Goal: Transaction & Acquisition: Register for event/course

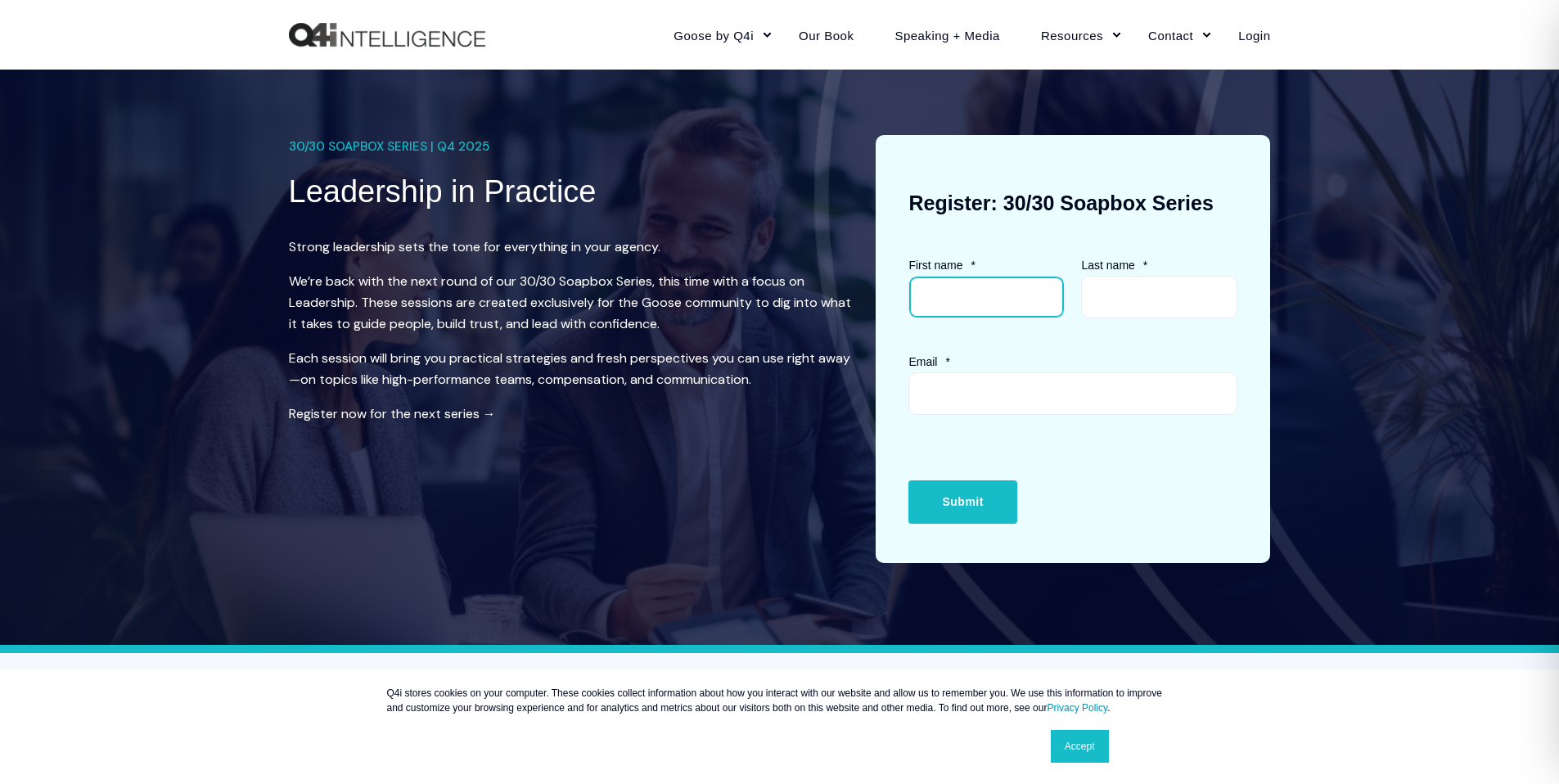
click at [942, 299] on input "First name *" at bounding box center [986, 297] width 157 height 43
type input "[PERSON_NAME]"
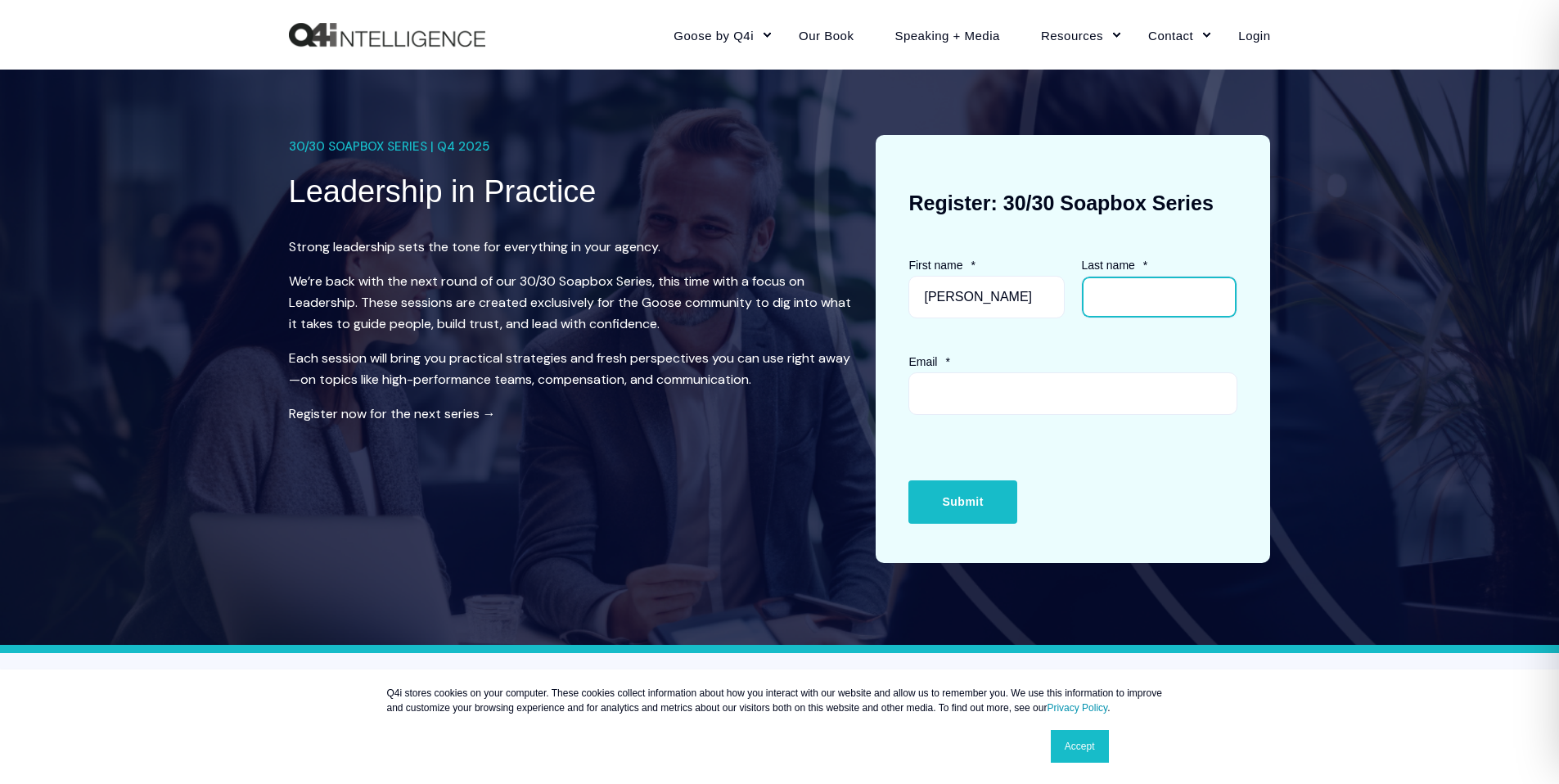
type input "[PERSON_NAME]"
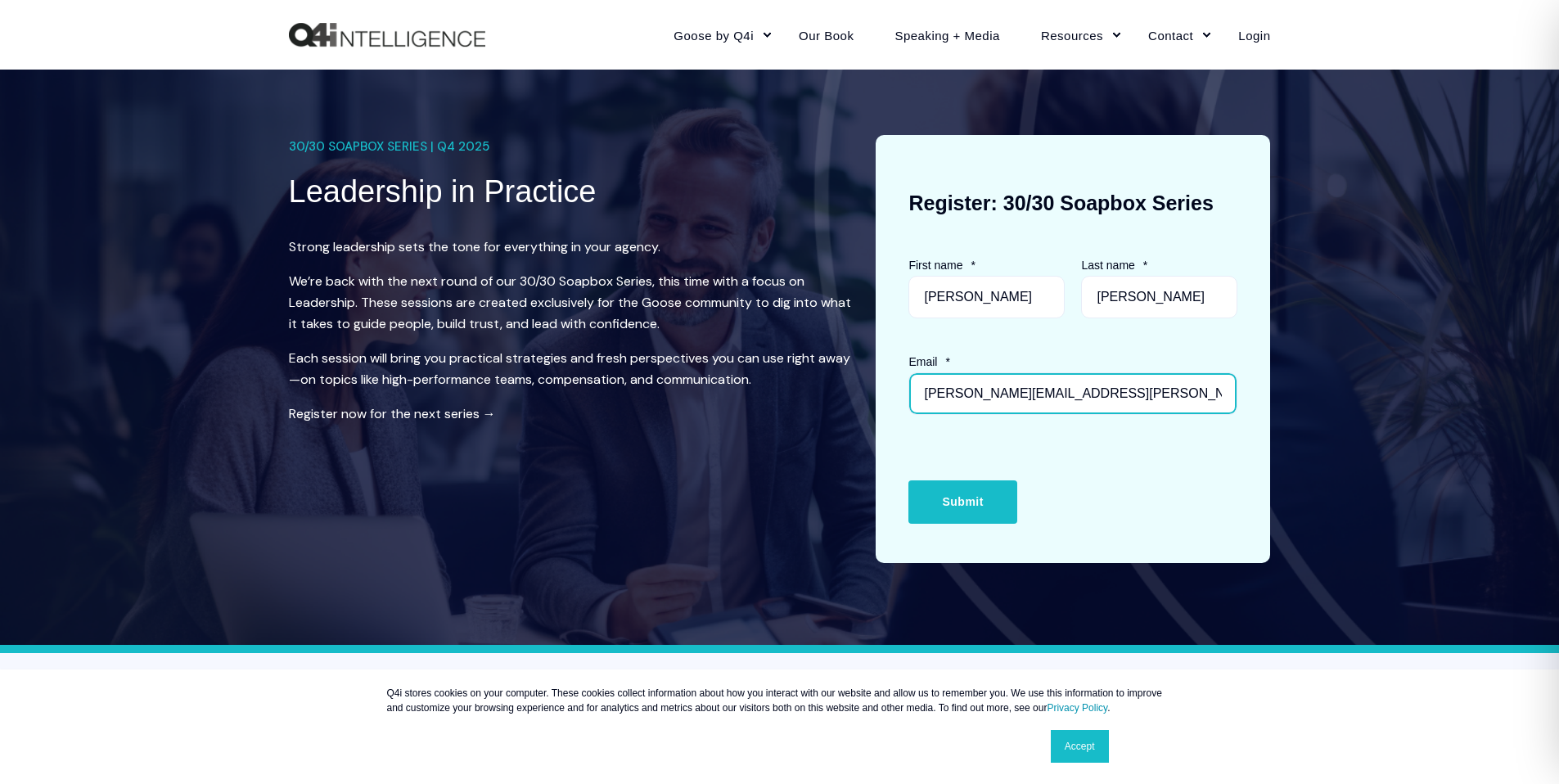
drag, startPoint x: 1134, startPoint y: 391, endPoint x: 1061, endPoint y: 472, distance: 109.0
click at [1061, 472] on form "First name * [PERSON_NAME] Last name * [PERSON_NAME] Email * [PERSON_NAME][EMAI…" at bounding box center [1073, 391] width 329 height 275
type input "[EMAIL_ADDRESS][DOMAIN_NAME]"
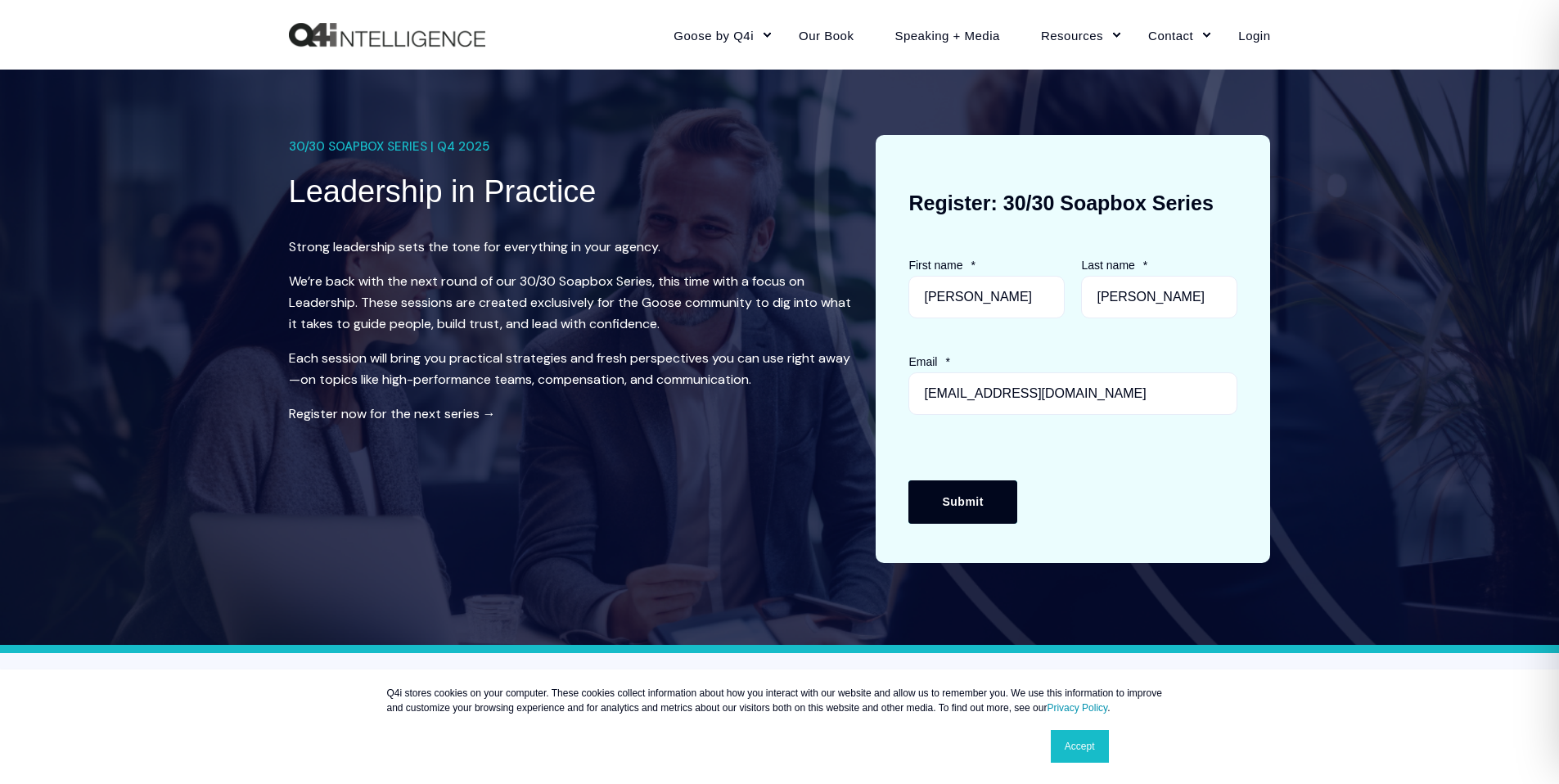
click at [979, 502] on input "Submit" at bounding box center [962, 502] width 108 height 43
